Goal: Find specific page/section: Find specific page/section

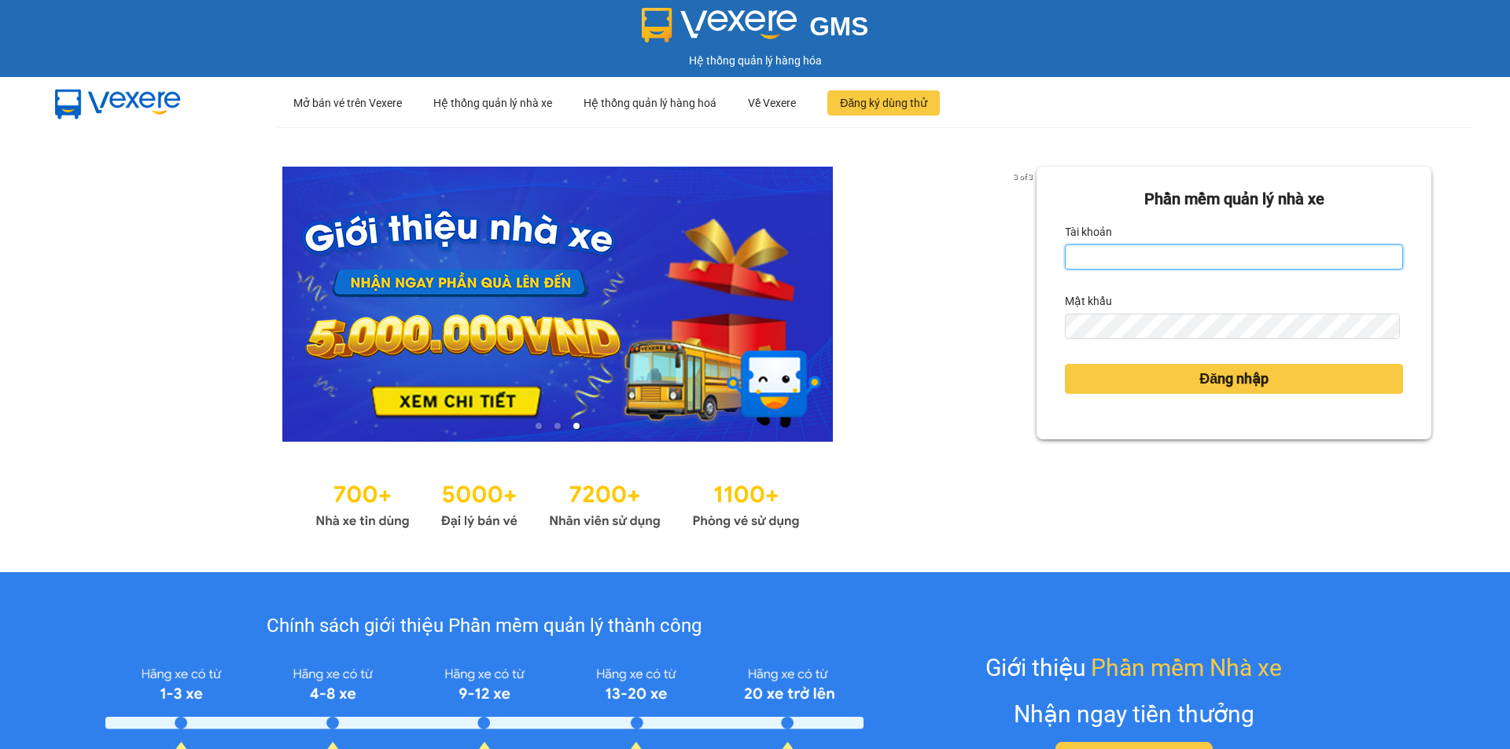
click at [1113, 256] on input "Tài khoản" at bounding box center [1234, 257] width 338 height 25
type input "ngocrg.thienthanh"
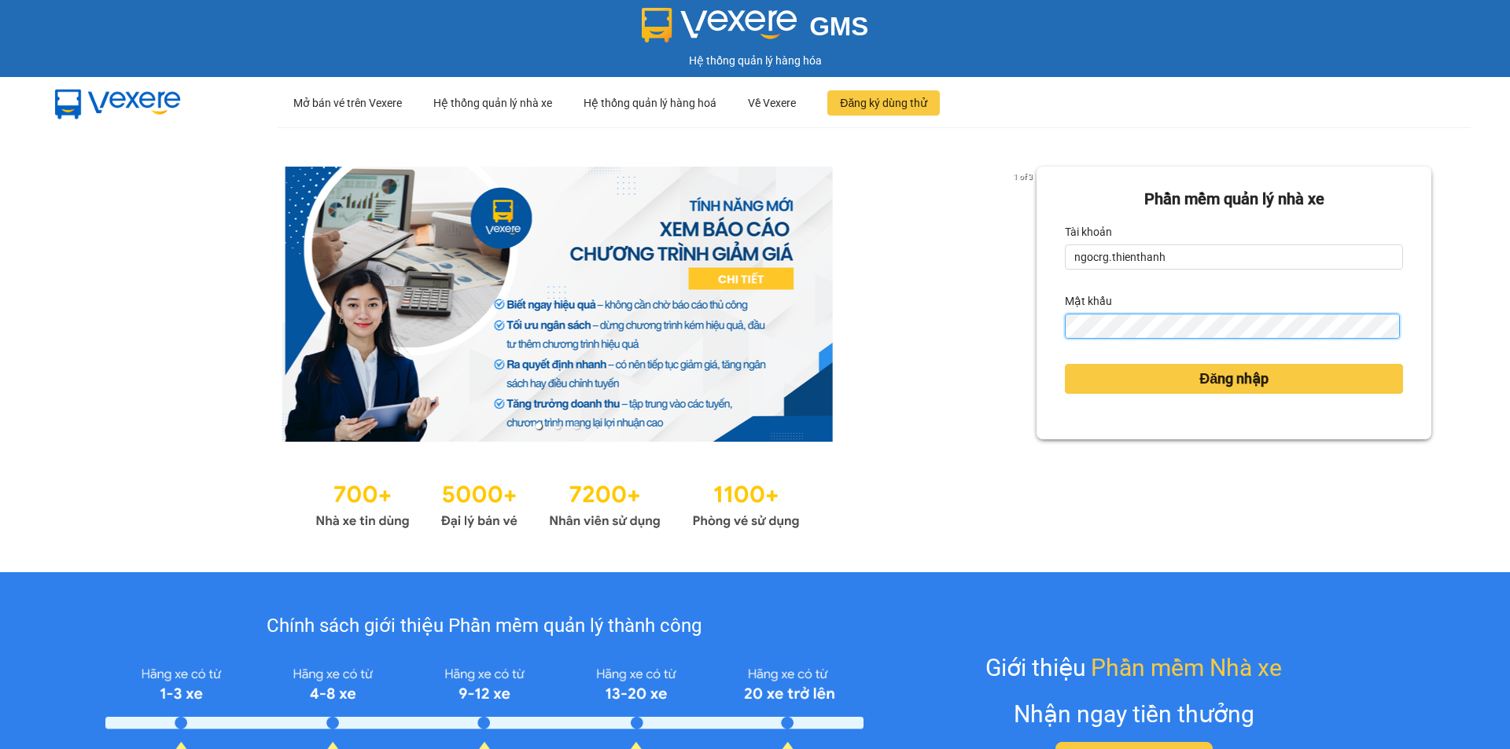
click at [1065, 364] on button "Đăng nhập" at bounding box center [1234, 379] width 338 height 30
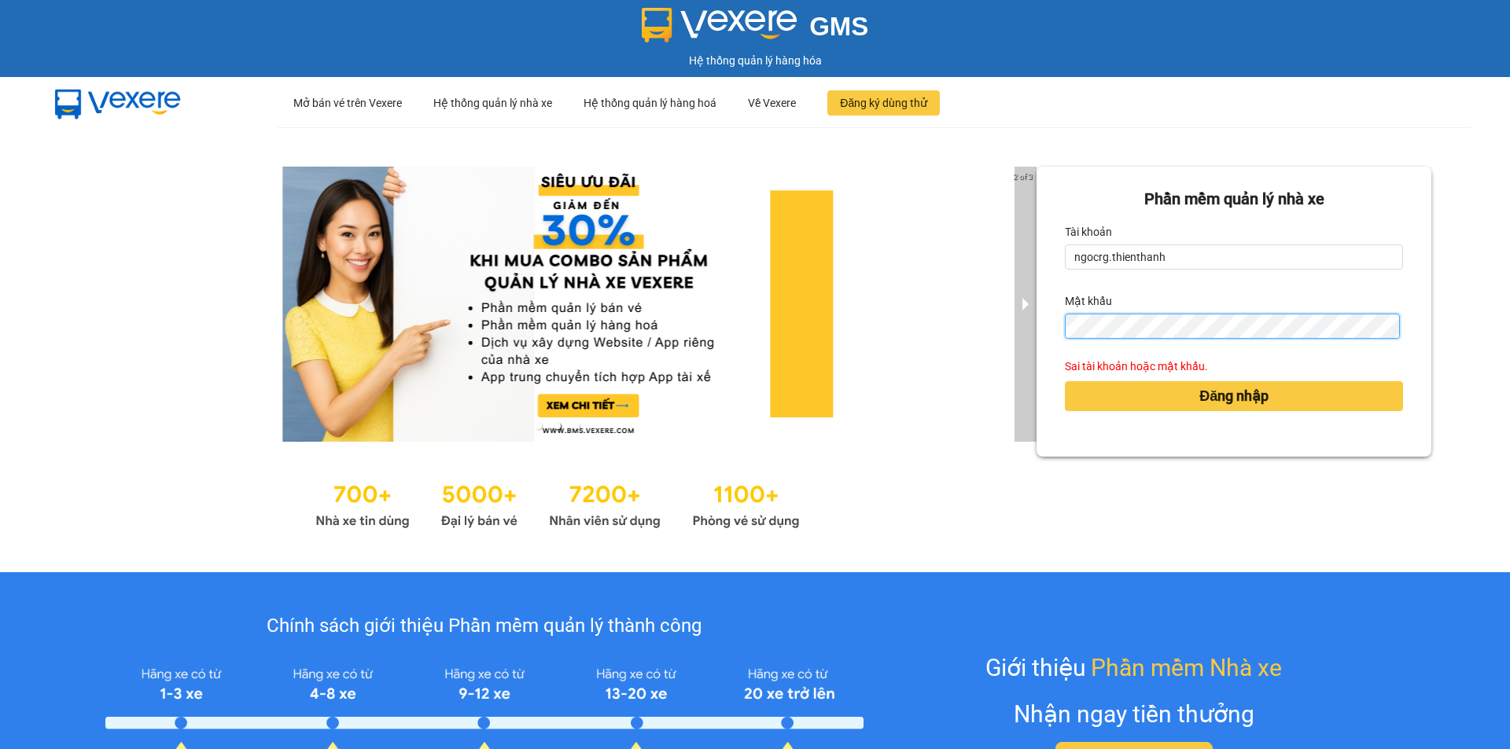
click at [1013, 345] on div "2 of 3 Phần mềm quản lý nhà xe Tài khoản ngocrg.thienthanh Mật khẩu Sai tài kho…" at bounding box center [755, 349] width 1510 height 445
click at [1065, 381] on button "Đăng nhập" at bounding box center [1234, 396] width 338 height 30
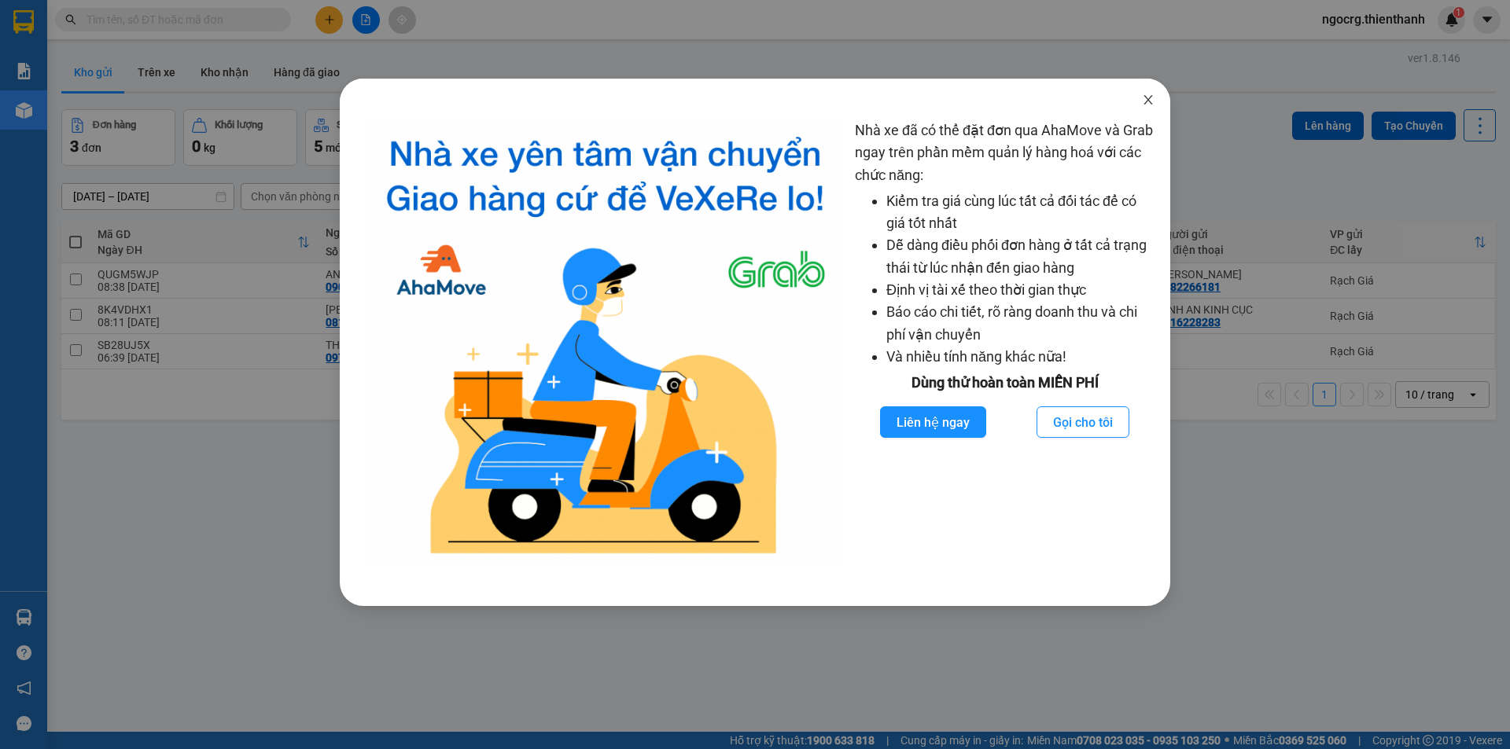
click at [1147, 94] on icon "close" at bounding box center [1148, 100] width 13 height 13
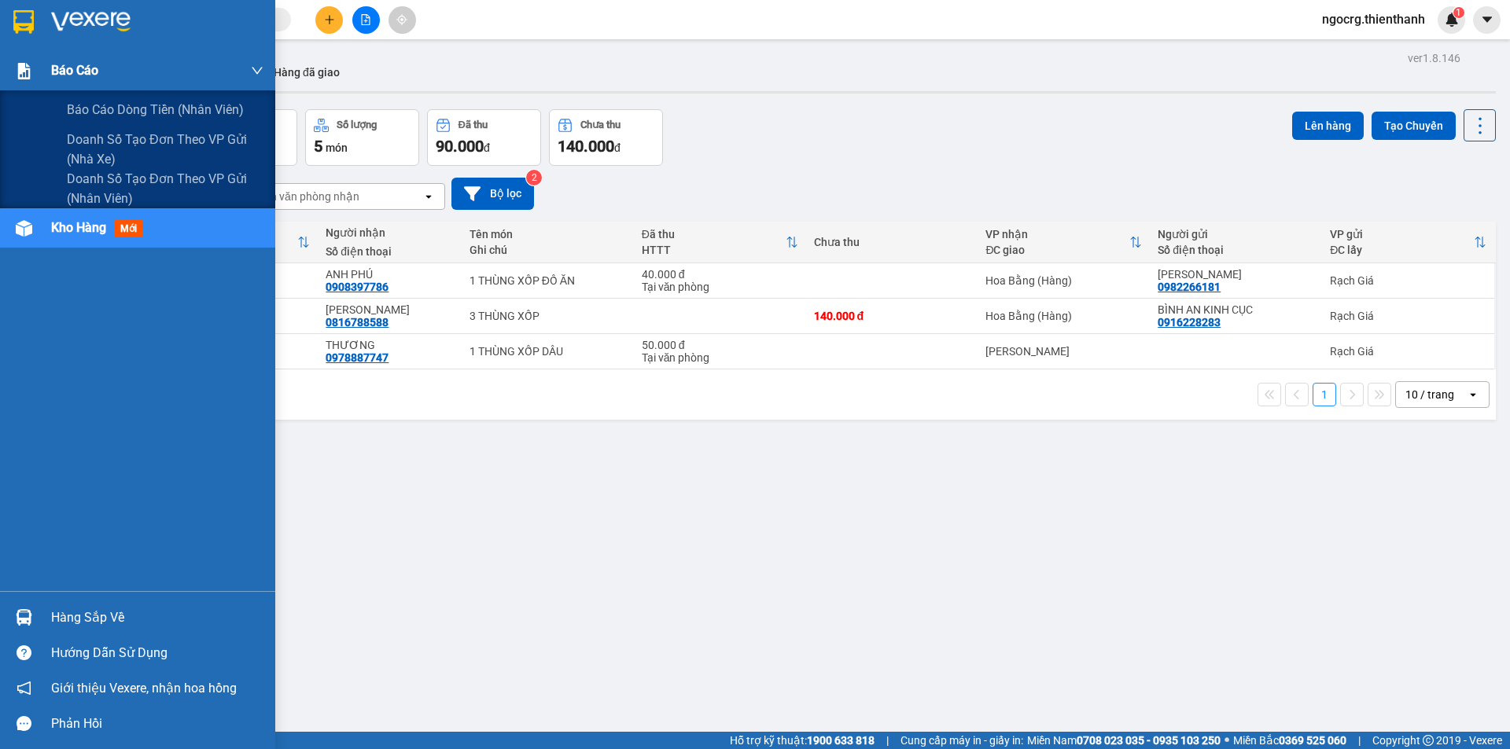
click at [91, 78] on span "Báo cáo" at bounding box center [74, 71] width 47 height 20
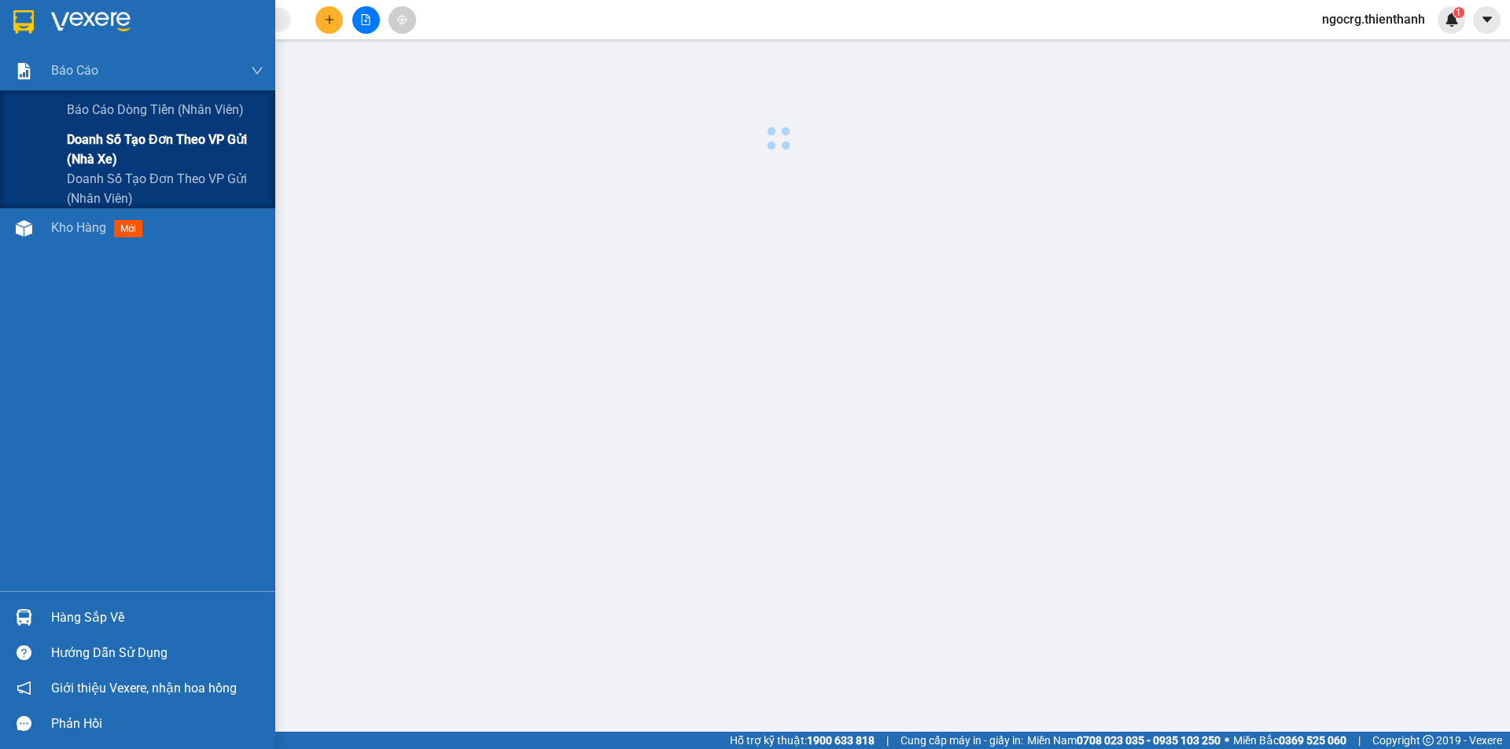
click at [115, 141] on span "Doanh số tạo đơn theo VP gửi (nhà xe)" at bounding box center [165, 149] width 197 height 39
